Goal: Information Seeking & Learning: Learn about a topic

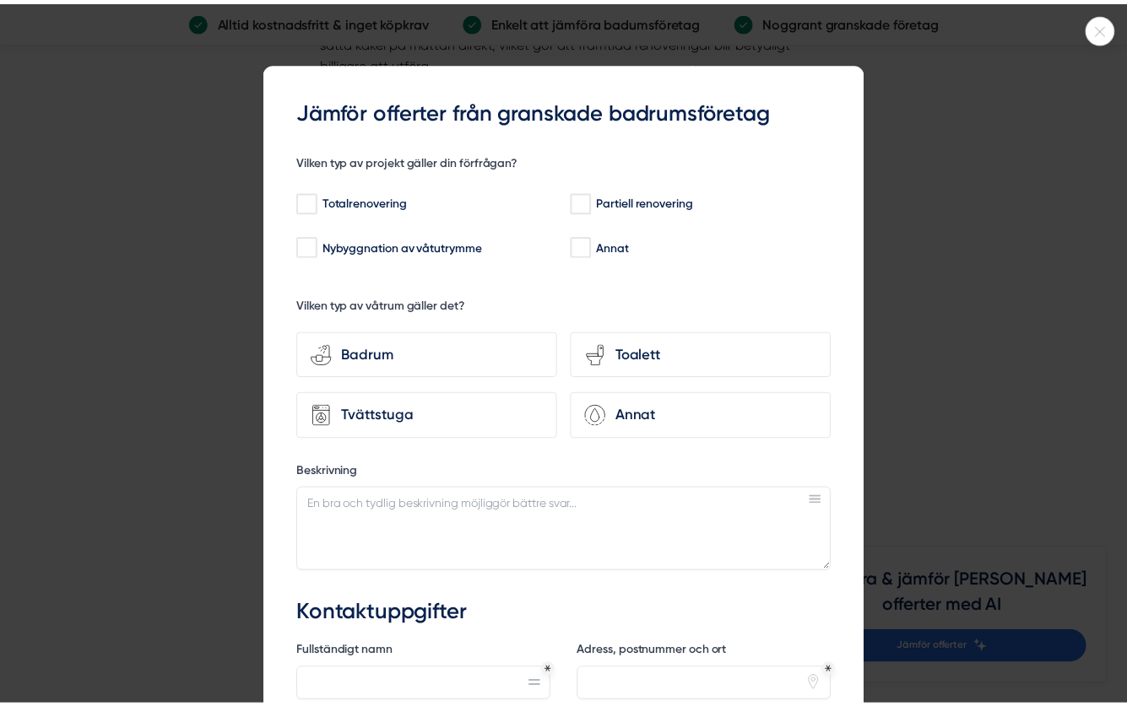
scroll to position [2110, 0]
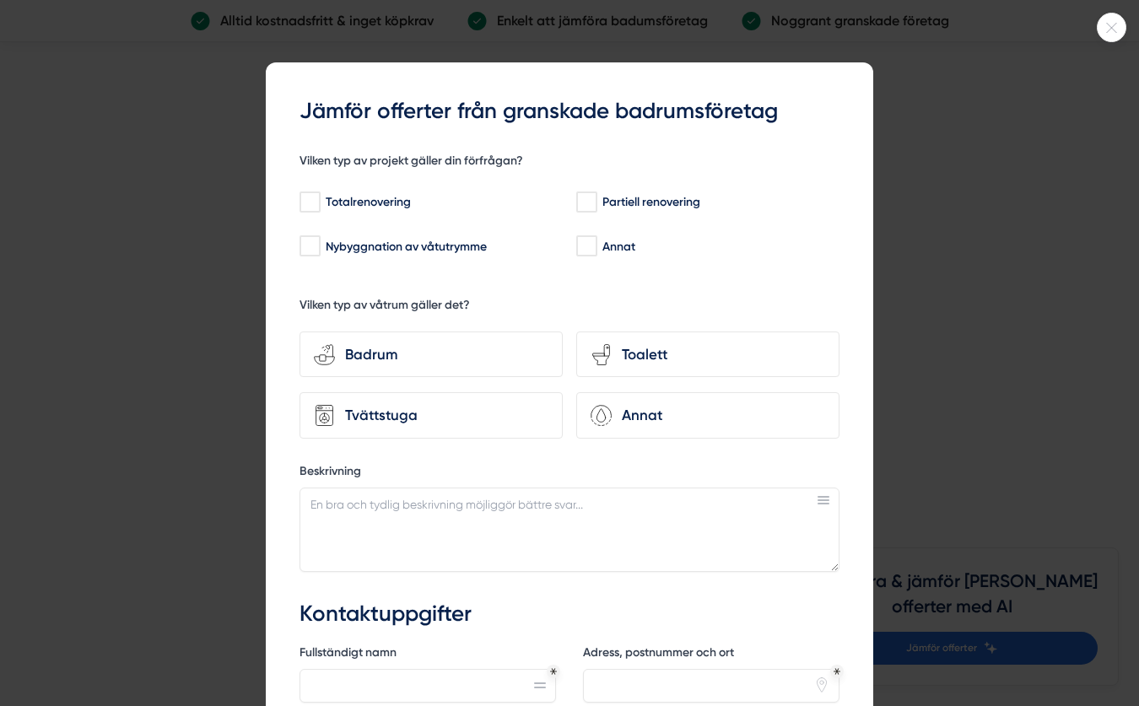
click at [927, 418] on div at bounding box center [569, 353] width 1139 height 706
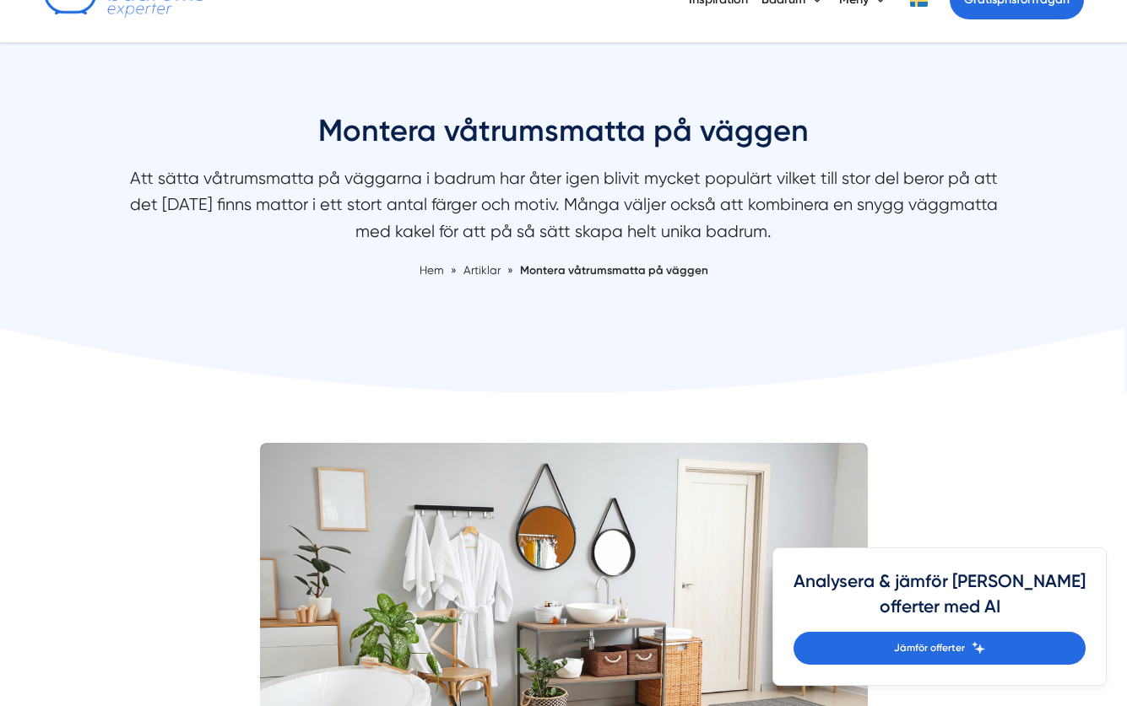
scroll to position [0, 0]
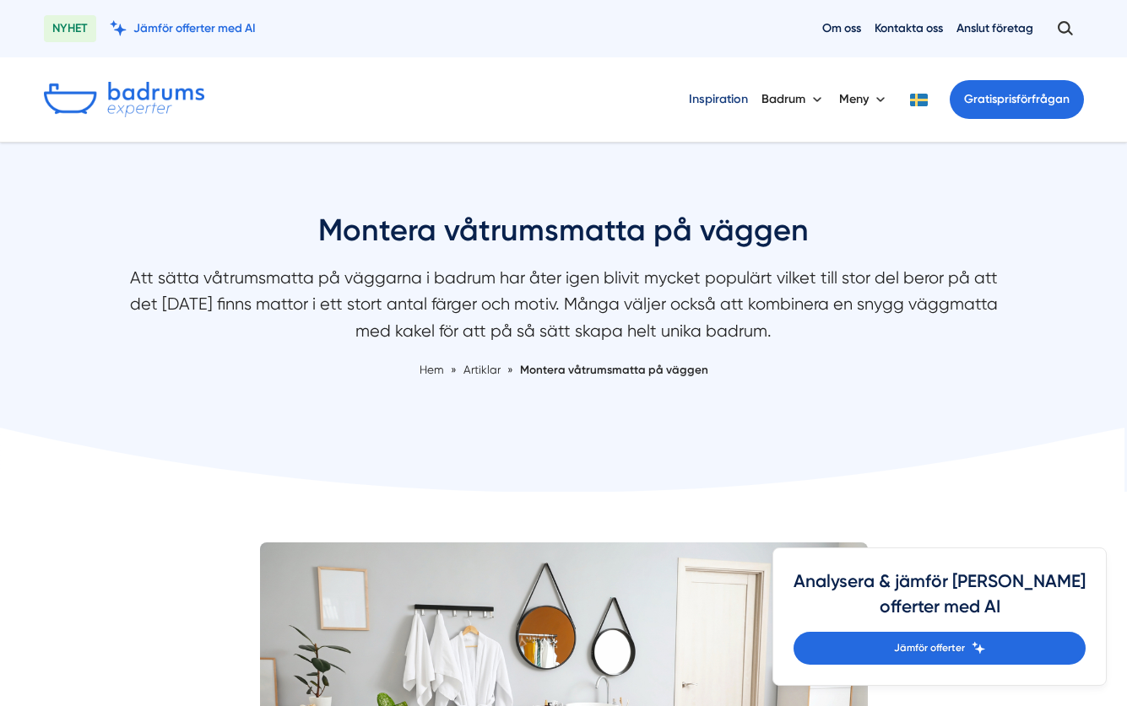
click at [715, 95] on link "Inspiration" at bounding box center [718, 99] width 59 height 43
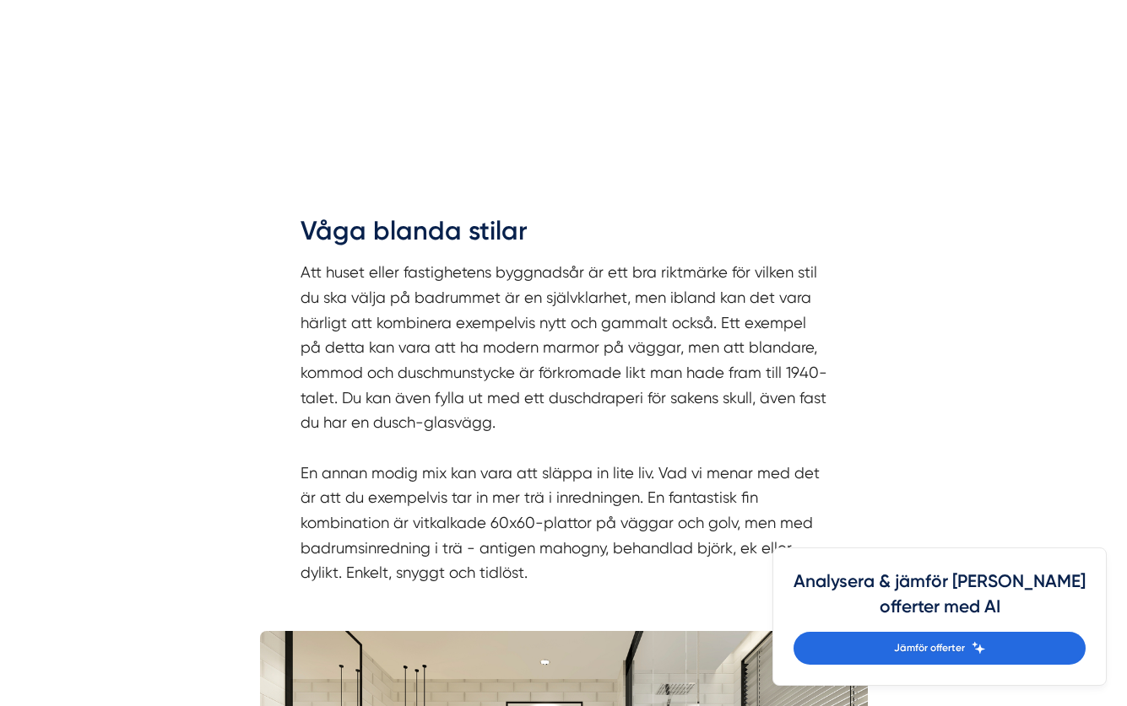
scroll to position [1519, 0]
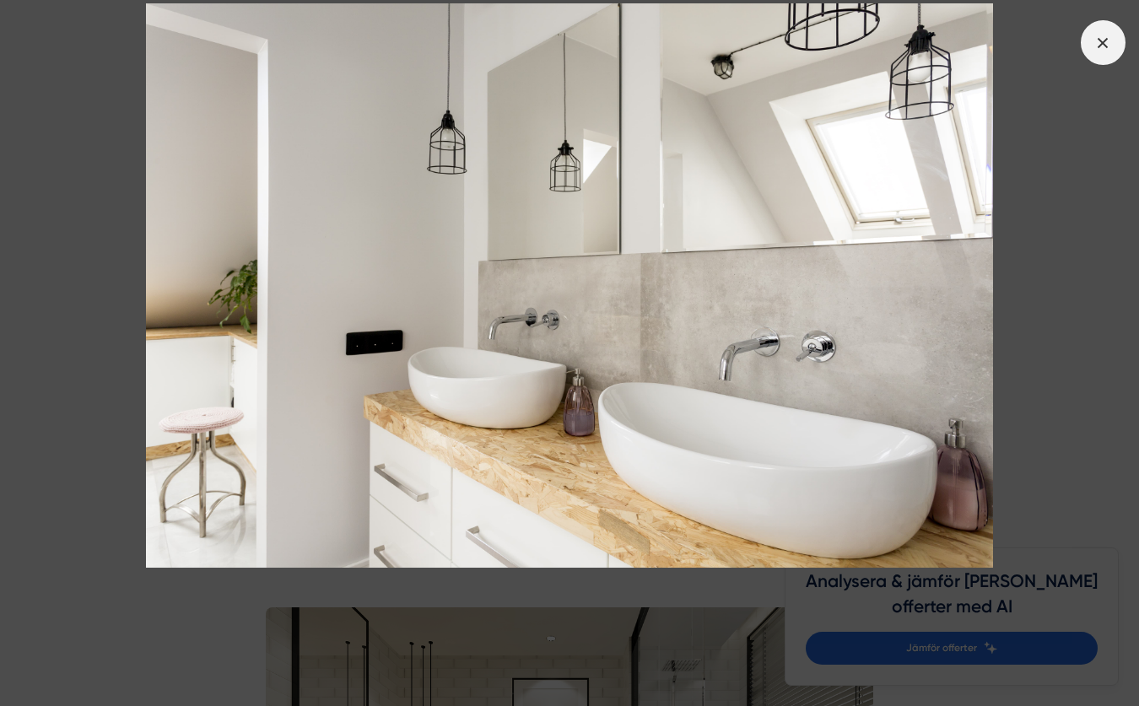
click at [1108, 45] on icon at bounding box center [1103, 43] width 19 height 19
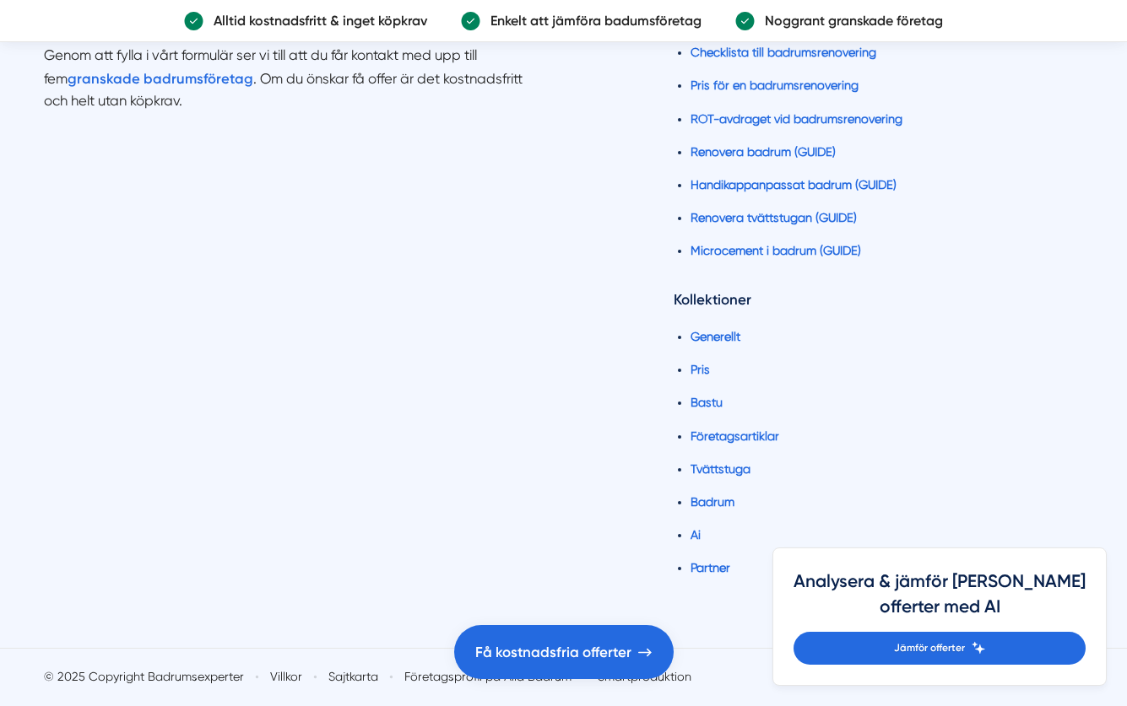
scroll to position [8560, 0]
